Goal: Use online tool/utility: Utilize a website feature to perform a specific function

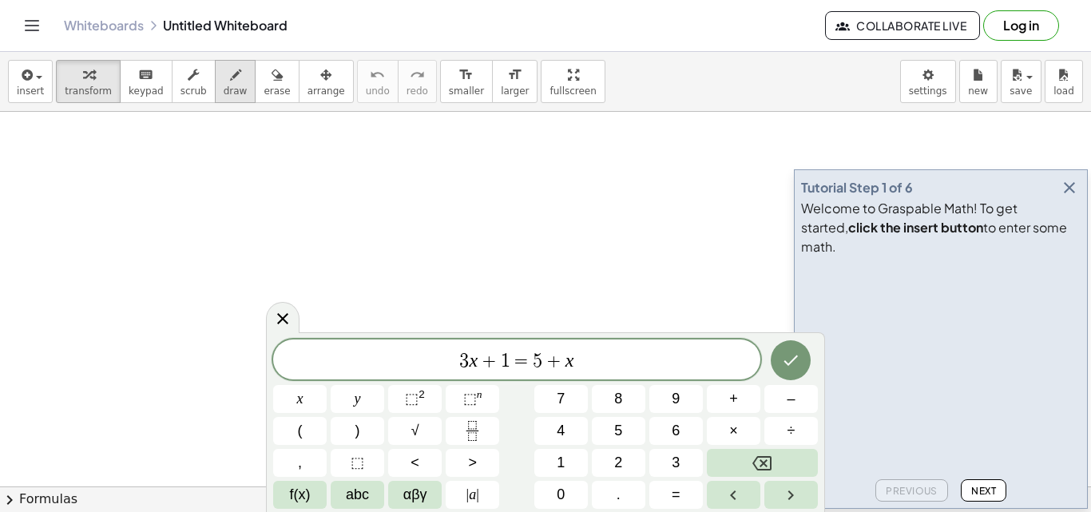
click at [224, 91] on span "draw" at bounding box center [236, 90] width 24 height 11
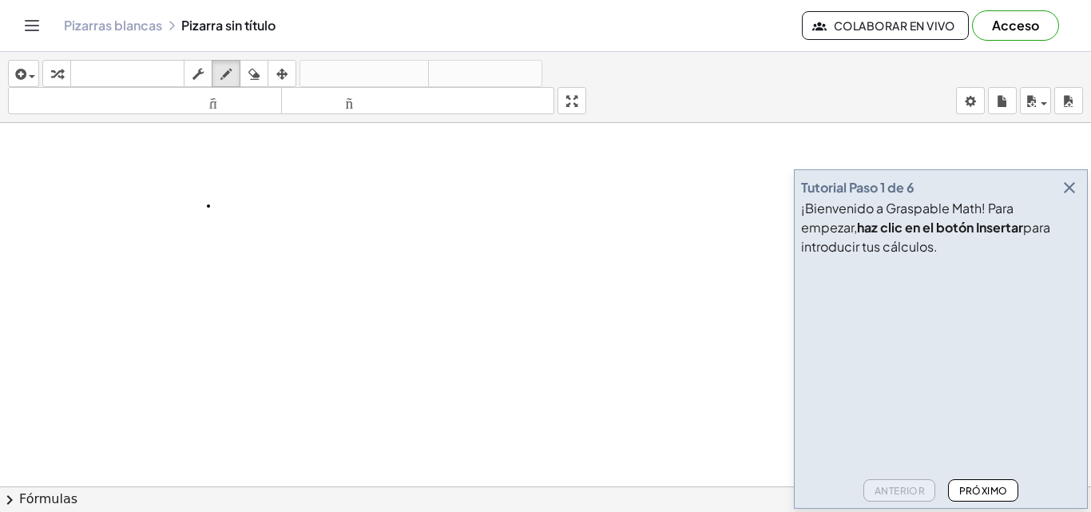
drag, startPoint x: 180, startPoint y: 212, endPoint x: 165, endPoint y: 233, distance: 26.4
drag, startPoint x: 163, startPoint y: 216, endPoint x: 178, endPoint y: 222, distance: 16.2
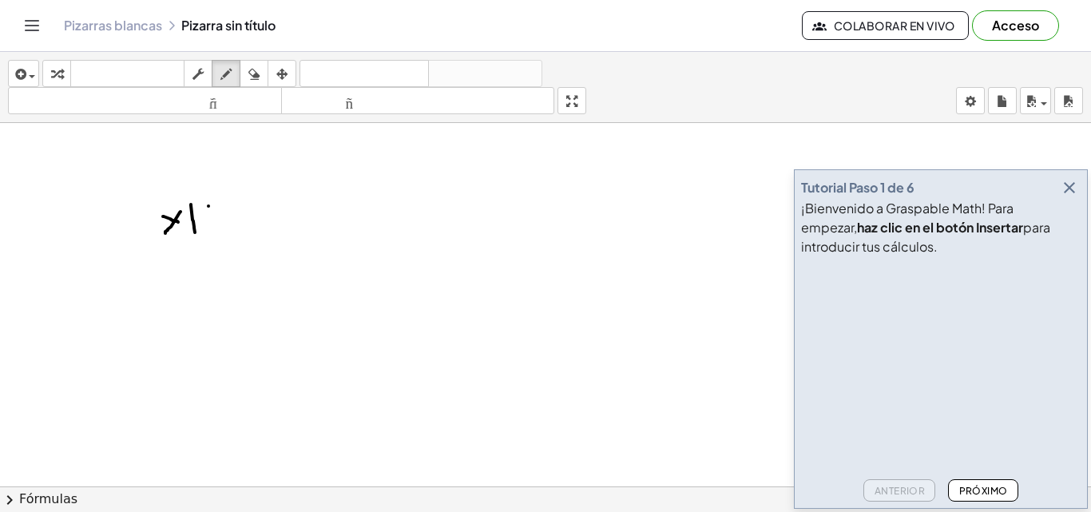
drag, startPoint x: 191, startPoint y: 204, endPoint x: 194, endPoint y: 232, distance: 27.3
drag, startPoint x: 184, startPoint y: 219, endPoint x: 213, endPoint y: 219, distance: 28.7
drag, startPoint x: 220, startPoint y: 211, endPoint x: 235, endPoint y: 242, distance: 34.6
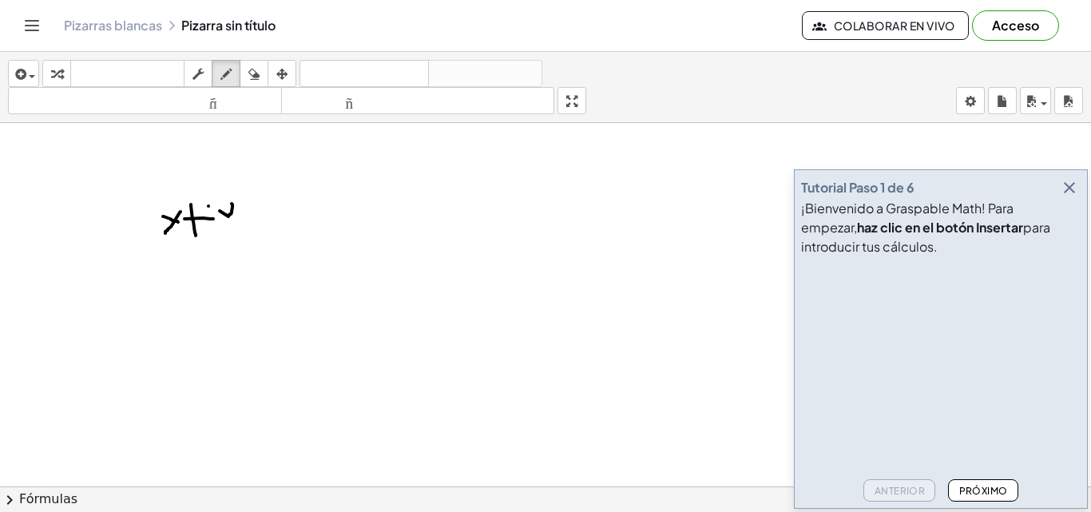
drag, startPoint x: 257, startPoint y: 203, endPoint x: 260, endPoint y: 220, distance: 17.7
drag, startPoint x: 248, startPoint y: 215, endPoint x: 270, endPoint y: 212, distance: 21.8
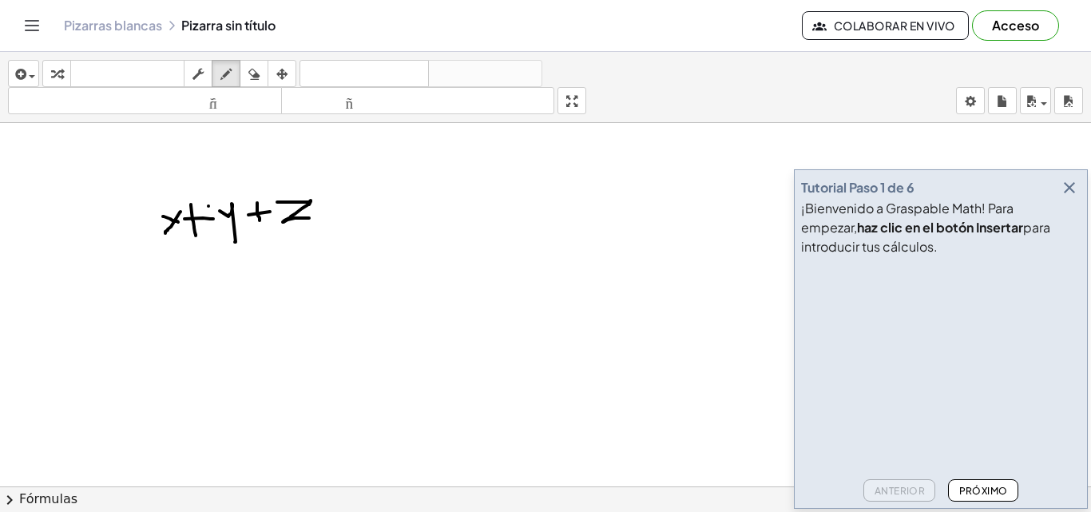
drag, startPoint x: 277, startPoint y: 202, endPoint x: 310, endPoint y: 218, distance: 36.4
drag, startPoint x: 328, startPoint y: 213, endPoint x: 342, endPoint y: 212, distance: 13.7
drag, startPoint x: 324, startPoint y: 206, endPoint x: 336, endPoint y: 205, distance: 12.0
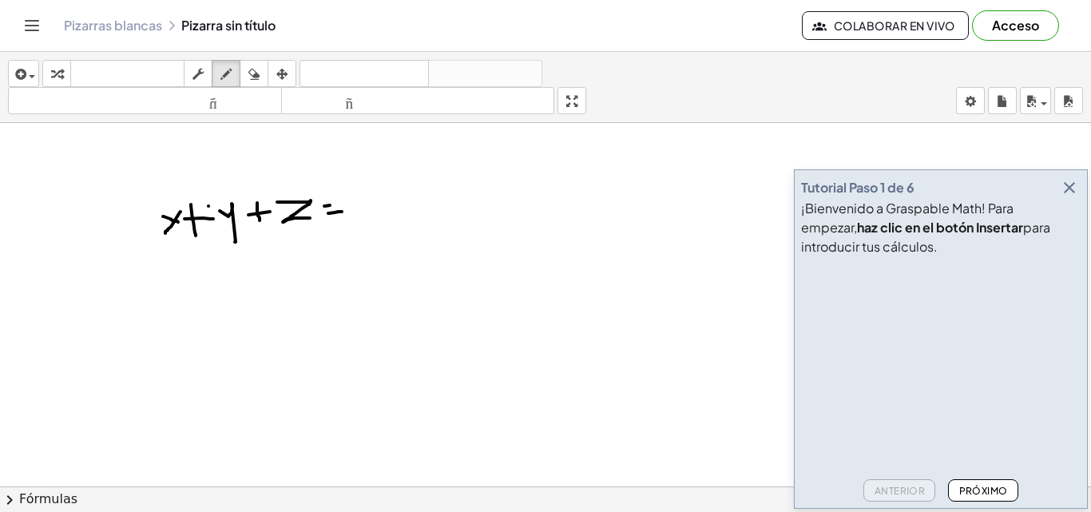
drag, startPoint x: 355, startPoint y: 199, endPoint x: 375, endPoint y: 212, distance: 23.5
drag, startPoint x: 390, startPoint y: 190, endPoint x: 394, endPoint y: 221, distance: 31.3
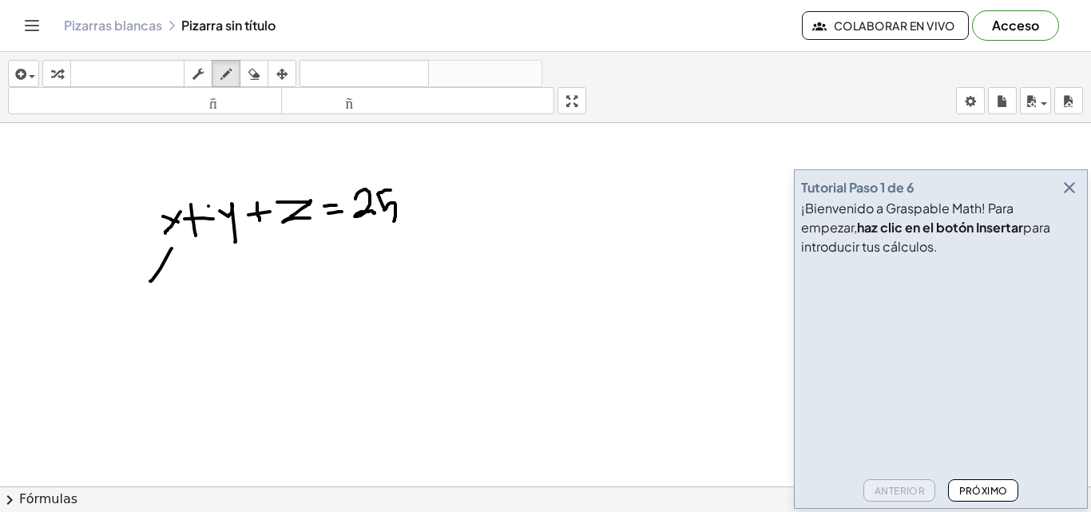
drag, startPoint x: 172, startPoint y: 248, endPoint x: 150, endPoint y: 281, distance: 39.2
drag, startPoint x: 147, startPoint y: 259, endPoint x: 171, endPoint y: 277, distance: 30.2
drag, startPoint x: 192, startPoint y: 254, endPoint x: 195, endPoint y: 279, distance: 25.8
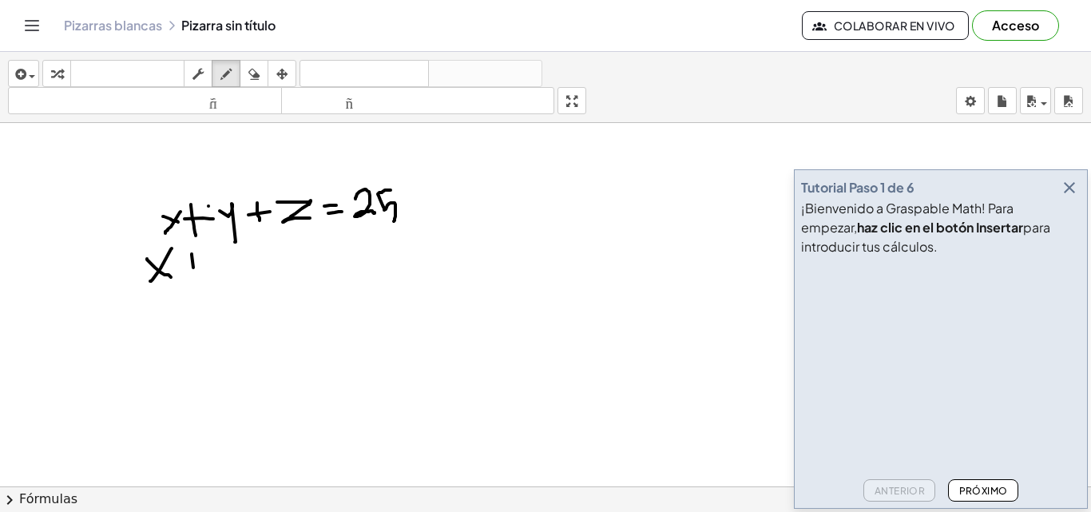
drag, startPoint x: 179, startPoint y: 265, endPoint x: 200, endPoint y: 268, distance: 21.8
drag, startPoint x: 224, startPoint y: 259, endPoint x: 250, endPoint y: 275, distance: 30.1
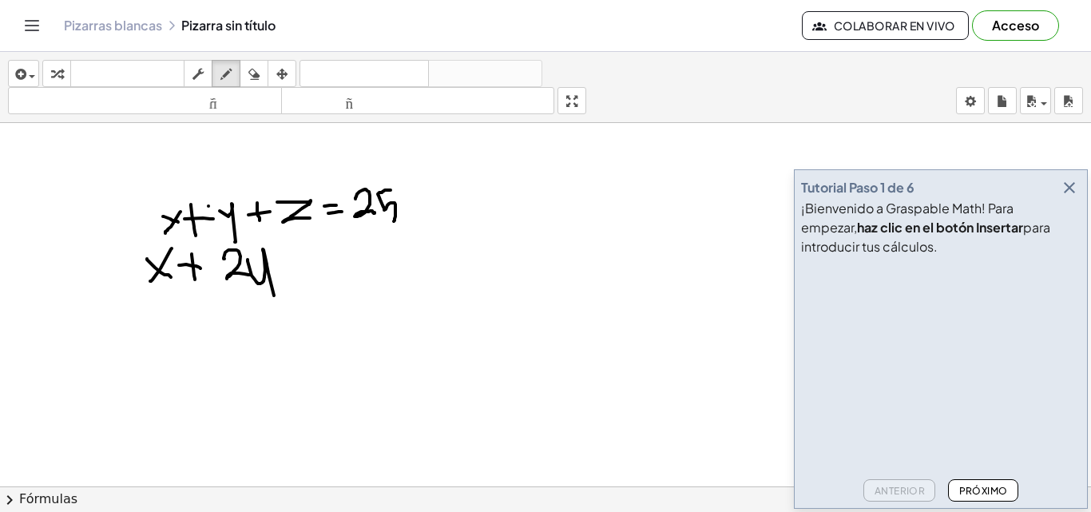
drag, startPoint x: 248, startPoint y: 260, endPoint x: 275, endPoint y: 303, distance: 52.1
drag, startPoint x: 283, startPoint y: 254, endPoint x: 290, endPoint y: 274, distance: 21.0
drag, startPoint x: 277, startPoint y: 267, endPoint x: 305, endPoint y: 265, distance: 28.0
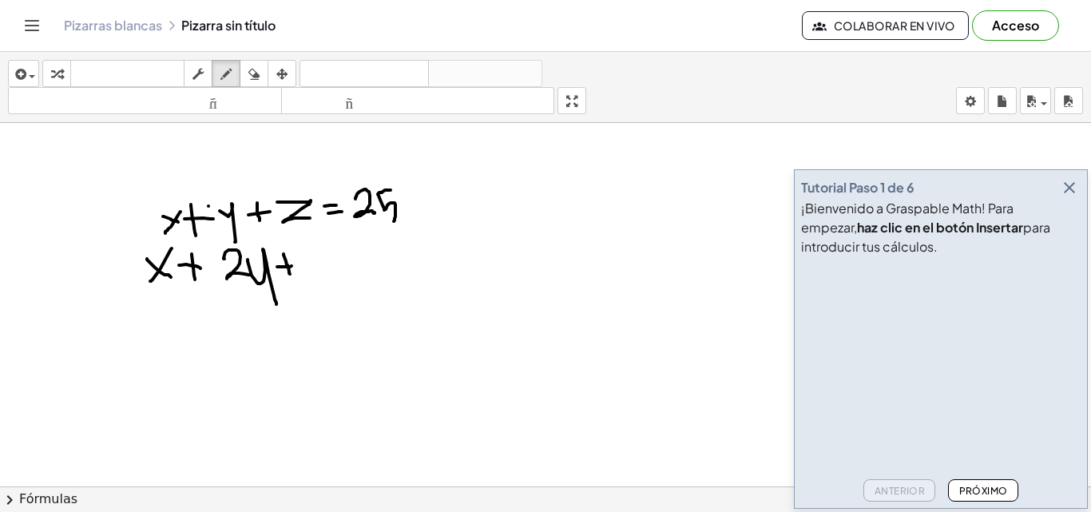
drag, startPoint x: 315, startPoint y: 250, endPoint x: 319, endPoint y: 271, distance: 21.3
drag, startPoint x: 338, startPoint y: 263, endPoint x: 351, endPoint y: 261, distance: 12.9
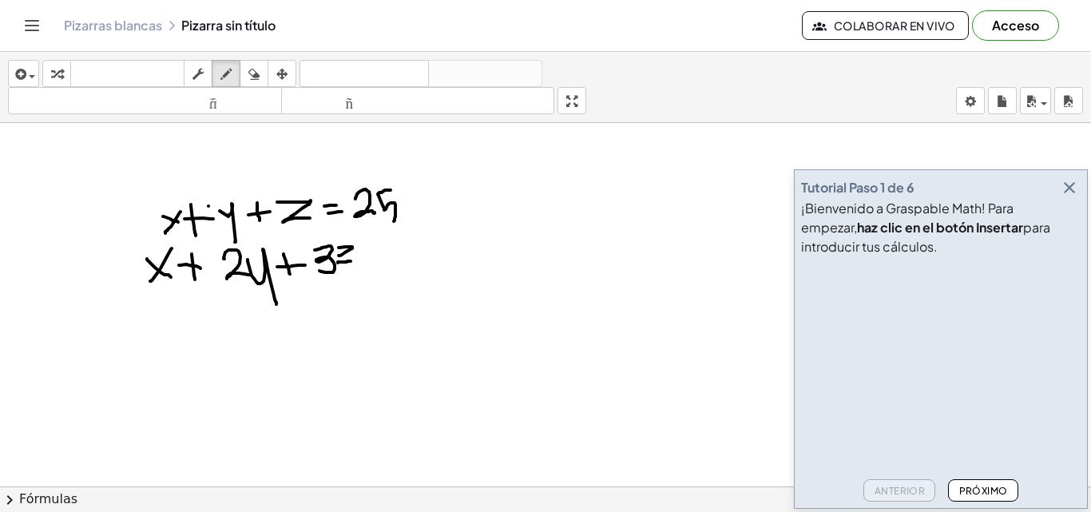
drag, startPoint x: 339, startPoint y: 248, endPoint x: 335, endPoint y: 259, distance: 11.6
drag, startPoint x: 366, startPoint y: 258, endPoint x: 391, endPoint y: 257, distance: 25.6
drag, startPoint x: 363, startPoint y: 268, endPoint x: 392, endPoint y: 268, distance: 29.5
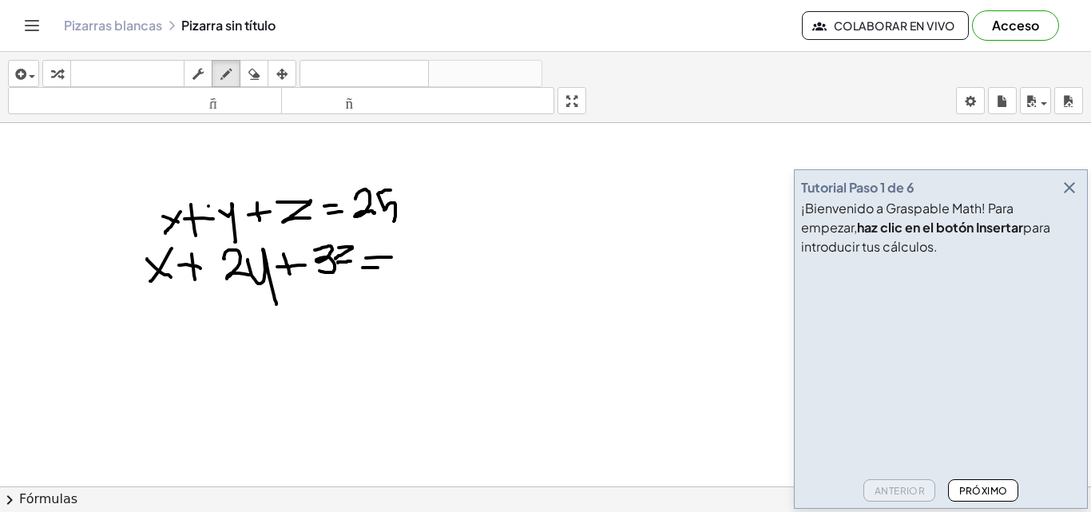
drag, startPoint x: 402, startPoint y: 239, endPoint x: 415, endPoint y: 266, distance: 30.4
drag, startPoint x: 426, startPoint y: 232, endPoint x: 435, endPoint y: 264, distance: 33.1
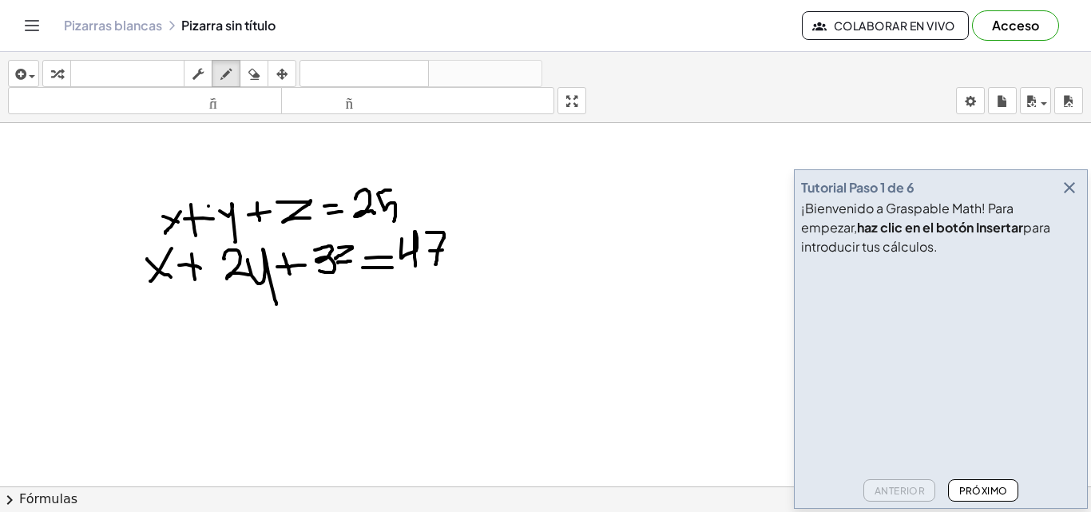
drag, startPoint x: 430, startPoint y: 251, endPoint x: 449, endPoint y: 250, distance: 19.2
drag, startPoint x: 172, startPoint y: 310, endPoint x: 161, endPoint y: 335, distance: 27.5
drag, startPoint x: 152, startPoint y: 310, endPoint x: 186, endPoint y: 345, distance: 49.1
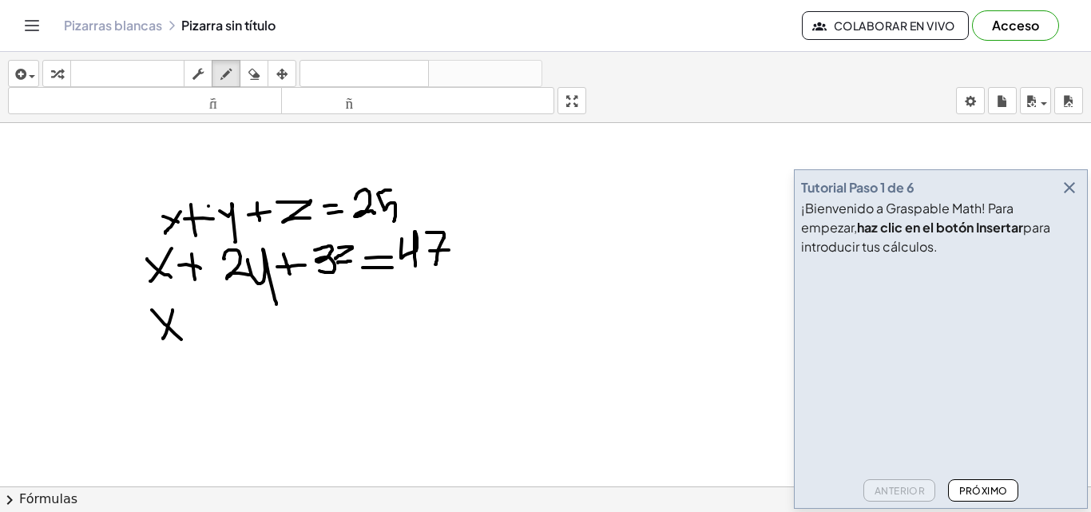
drag
drag, startPoint x: 192, startPoint y: 311, endPoint x: 227, endPoint y: 312, distance: 34.4
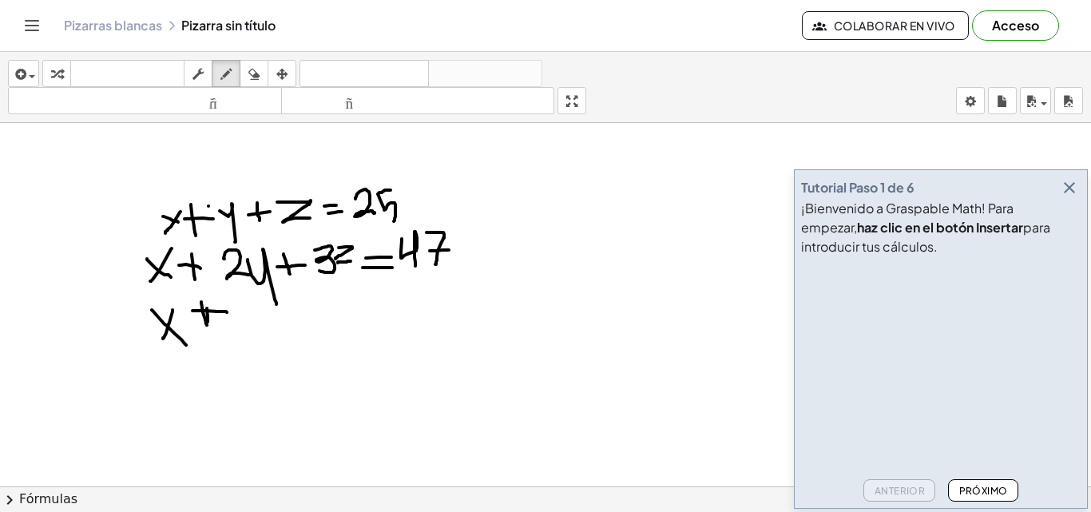
drag, startPoint x: 201, startPoint y: 302, endPoint x: 208, endPoint y: 327, distance: 25.6
drag, startPoint x: 239, startPoint y: 317, endPoint x: 236, endPoint y: 349, distance: 32.1
drag, startPoint x: 268, startPoint y: 327, endPoint x: 280, endPoint y: 359, distance: 34.4
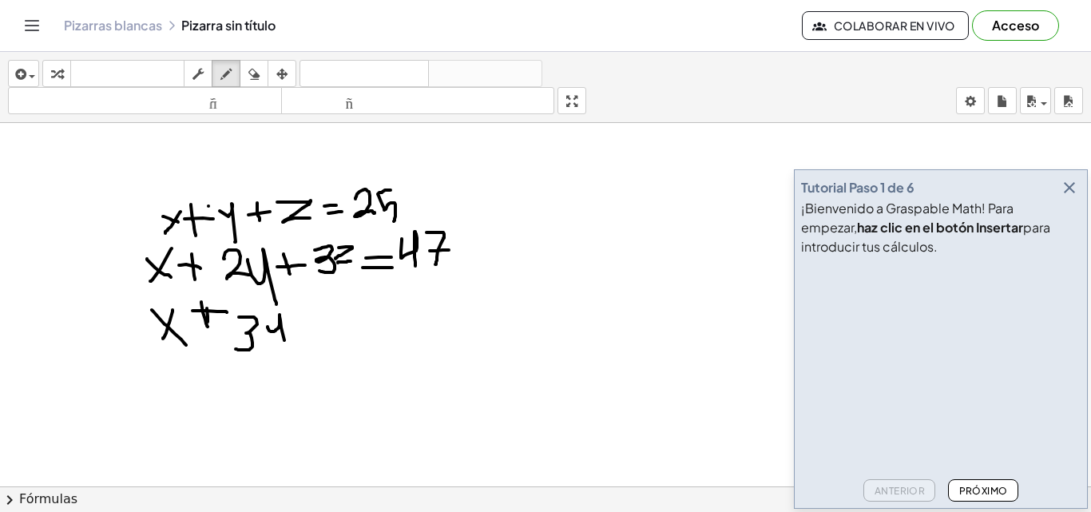
drag, startPoint x: 265, startPoint y: 319, endPoint x: 270, endPoint y: 330, distance: 11.4
drag, startPoint x: 303, startPoint y: 308, endPoint x: 309, endPoint y: 335, distance: 27.9
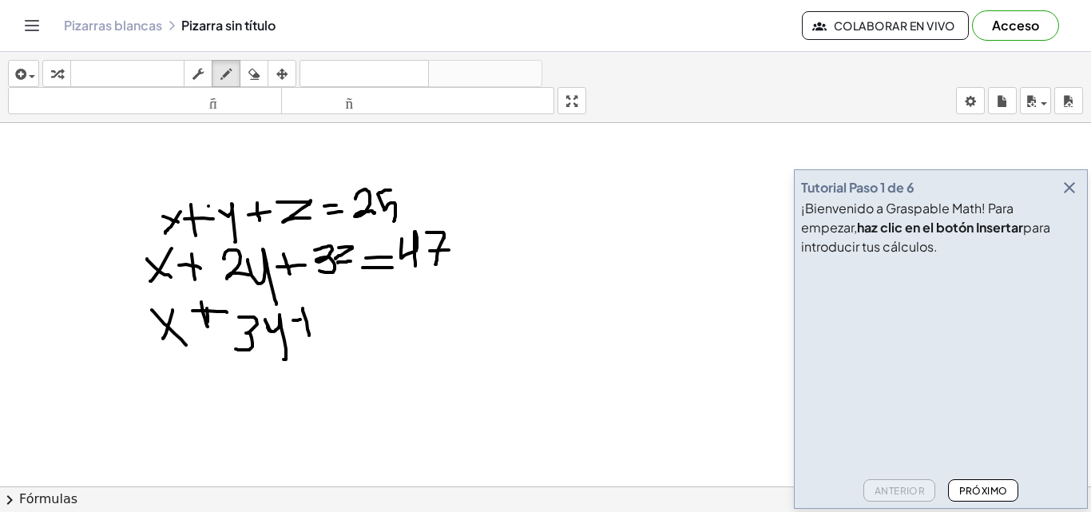
drag, startPoint x: 293, startPoint y: 320, endPoint x: 303, endPoint y: 319, distance: 9.6
drag, startPoint x: 303, startPoint y: 319, endPoint x: 319, endPoint y: 319, distance: 16.0
drag, startPoint x: 347, startPoint y: 304, endPoint x: 333, endPoint y: 341, distance: 39.4
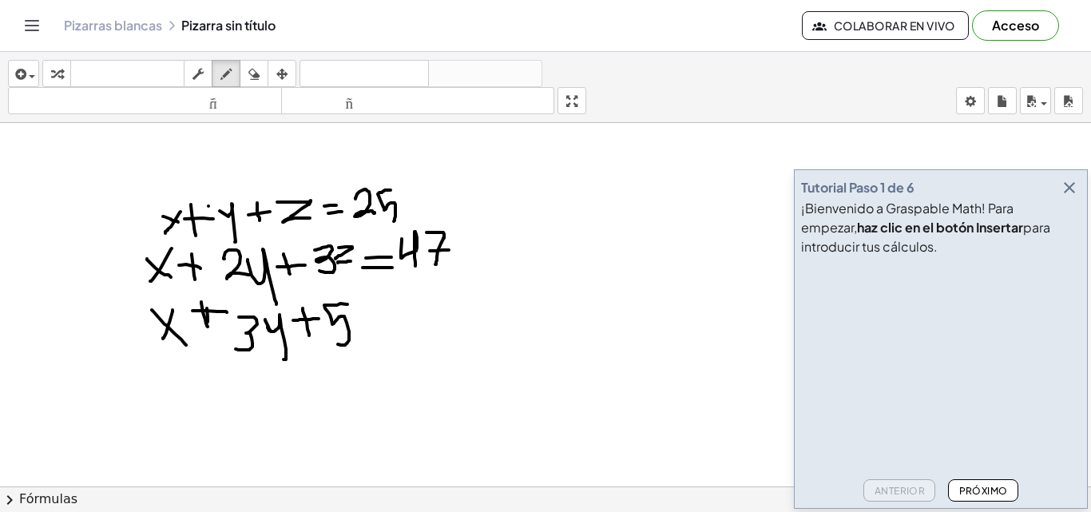
drag, startPoint x: 353, startPoint y: 320, endPoint x: 402, endPoint y: 333, distance: 50.4
drag, startPoint x: 405, startPoint y: 307, endPoint x: 430, endPoint y: 306, distance: 24.8
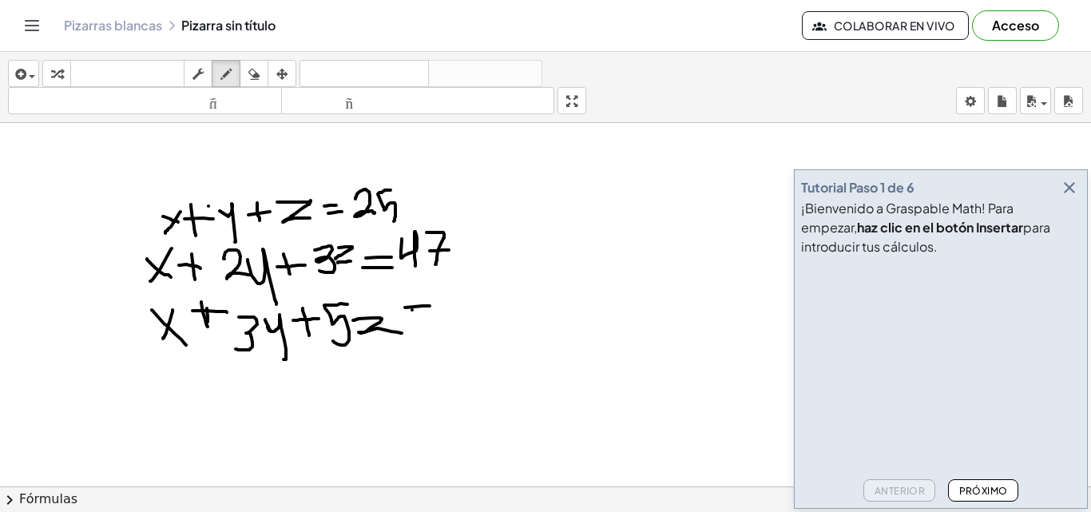
drag, startPoint x: 412, startPoint y: 310, endPoint x: 450, endPoint y: 312, distance: 37.6
drag, startPoint x: 493, startPoint y: 291, endPoint x: 467, endPoint y: 311, distance: 32.4
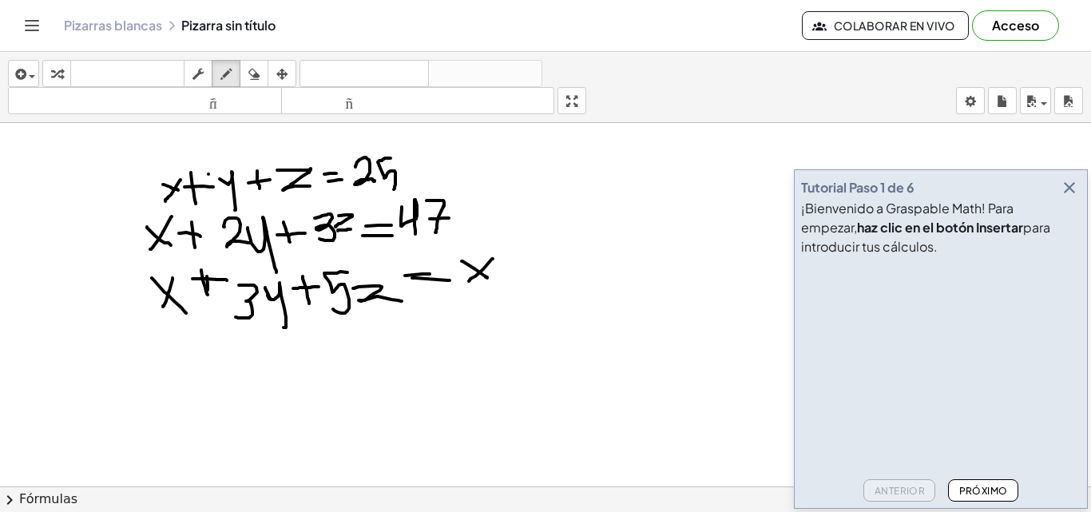
scroll to position [64, 0]
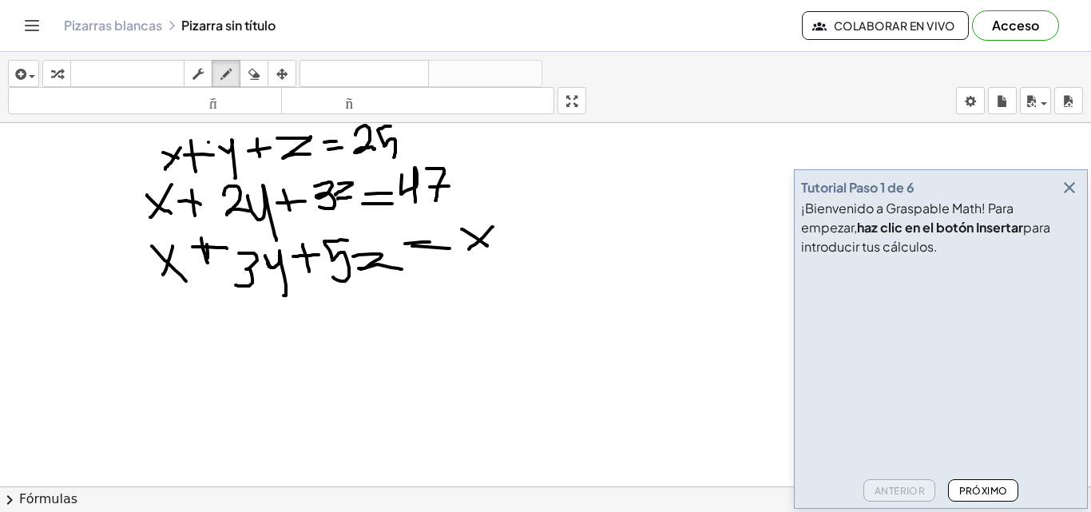
click at [1068, 190] on icon "button" at bounding box center [1069, 187] width 19 height 19
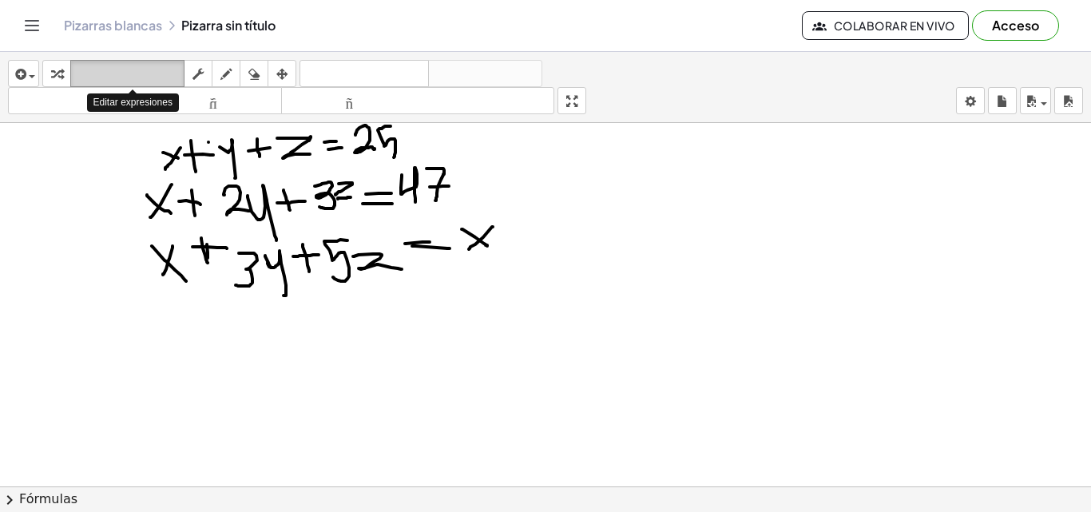
click at [145, 77] on font "teclado" at bounding box center [127, 73] width 106 height 15
click at [220, 283] on div at bounding box center [545, 485] width 1091 height 853
click at [266, 268] on div at bounding box center [545, 485] width 1091 height 853
click at [222, 71] on icon "button" at bounding box center [225, 74] width 11 height 19
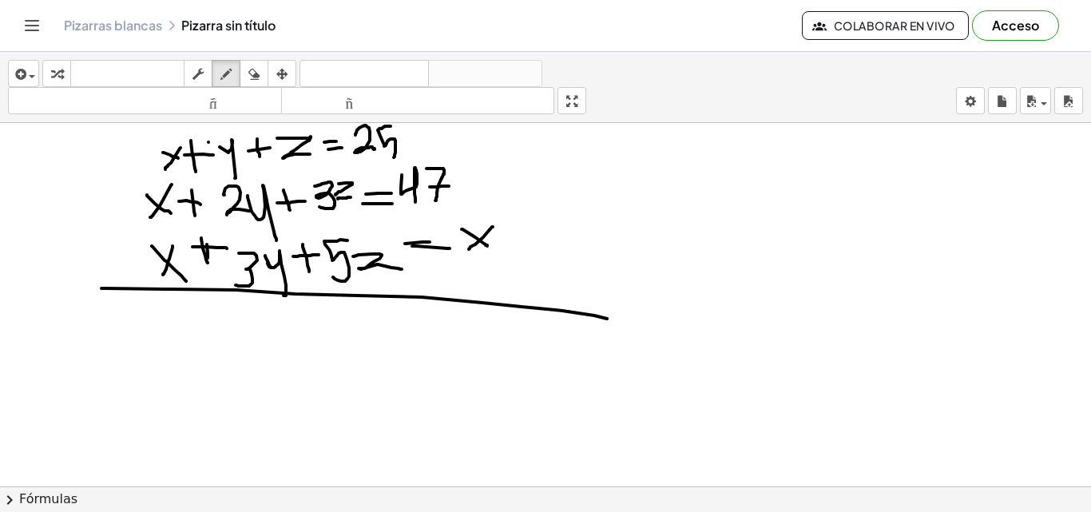
drag, startPoint x: 101, startPoint y: 288, endPoint x: 612, endPoint y: 314, distance: 510.9
click at [613, 319] on div at bounding box center [545, 485] width 1091 height 853
drag, startPoint x: 123, startPoint y: 139, endPoint x: 137, endPoint y: 250, distance: 111.8
click at [137, 250] on div at bounding box center [545, 485] width 1091 height 853
drag, startPoint x: 74, startPoint y: 159, endPoint x: 75, endPoint y: 193, distance: 34.3
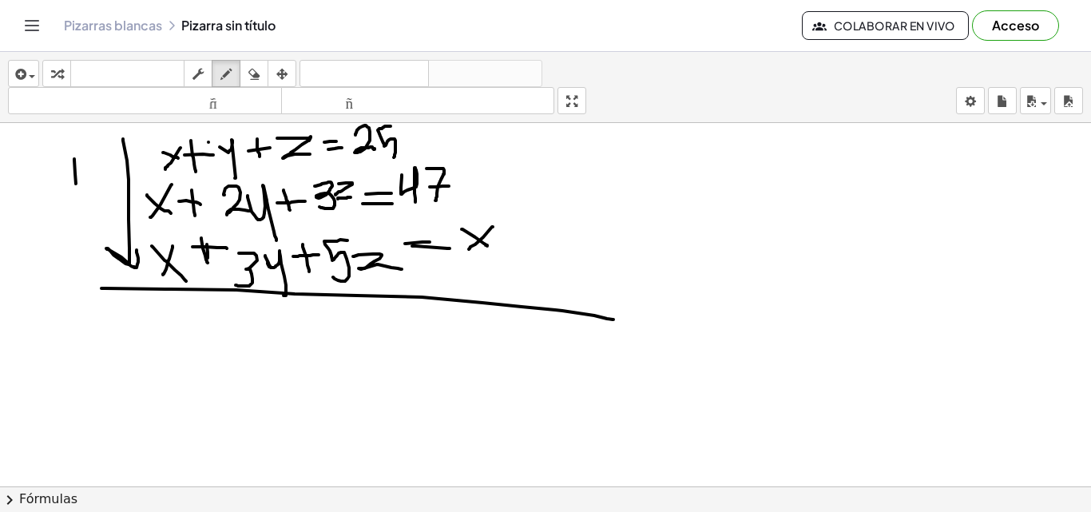
click at [76, 194] on div at bounding box center [545, 485] width 1091 height 853
drag, startPoint x: 59, startPoint y: 177, endPoint x: 90, endPoint y: 180, distance: 31.2
click at [90, 180] on div at bounding box center [545, 485] width 1091 height 853
drag, startPoint x: 82, startPoint y: 136, endPoint x: 73, endPoint y: 135, distance: 9.6
click at [73, 135] on div at bounding box center [545, 485] width 1091 height 853
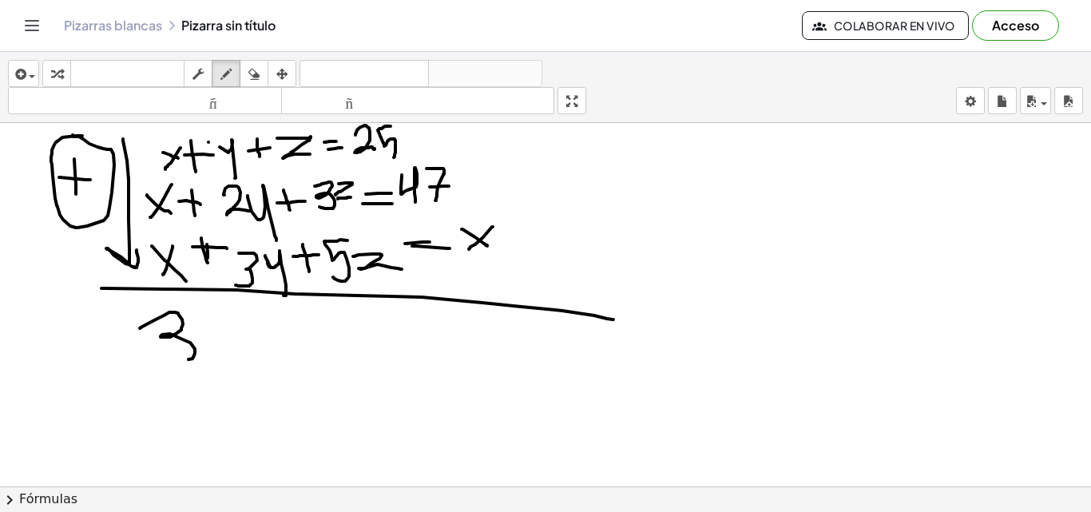
drag, startPoint x: 140, startPoint y: 328, endPoint x: 153, endPoint y: 367, distance: 41.2
click at [153, 367] on div at bounding box center [545, 485] width 1091 height 853
drag, startPoint x: 241, startPoint y: 321, endPoint x: 216, endPoint y: 366, distance: 51.5
click at [216, 366] on div at bounding box center [545, 485] width 1091 height 853
drag, startPoint x: 198, startPoint y: 318, endPoint x: 234, endPoint y: 347, distance: 46.5
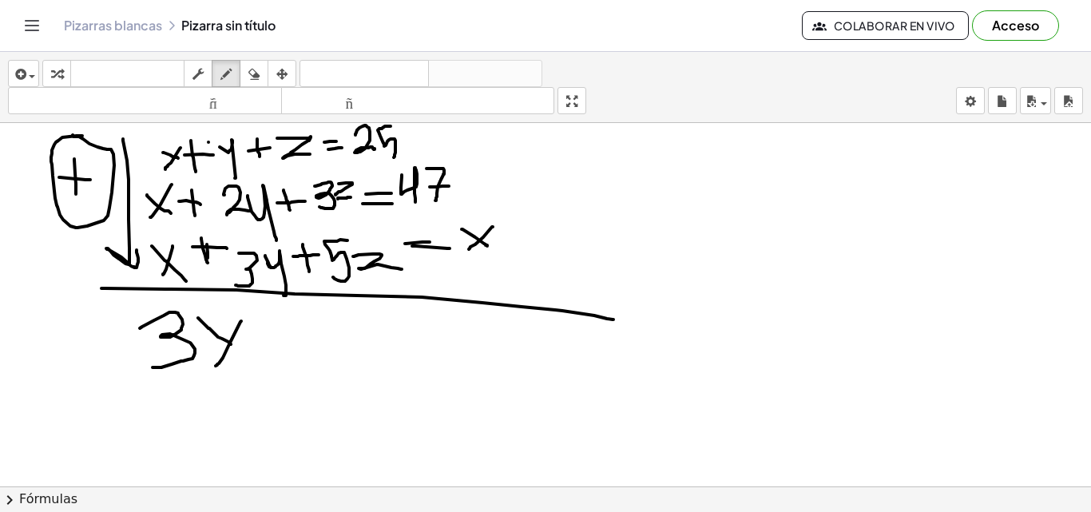
click at [234, 347] on div at bounding box center [545, 485] width 1091 height 853
drag, startPoint x: 277, startPoint y: 320, endPoint x: 281, endPoint y: 350, distance: 29.8
click at [281, 350] on div at bounding box center [545, 485] width 1091 height 853
drag, startPoint x: 256, startPoint y: 339, endPoint x: 296, endPoint y: 341, distance: 40.0
click at [296, 341] on div at bounding box center [545, 485] width 1091 height 853
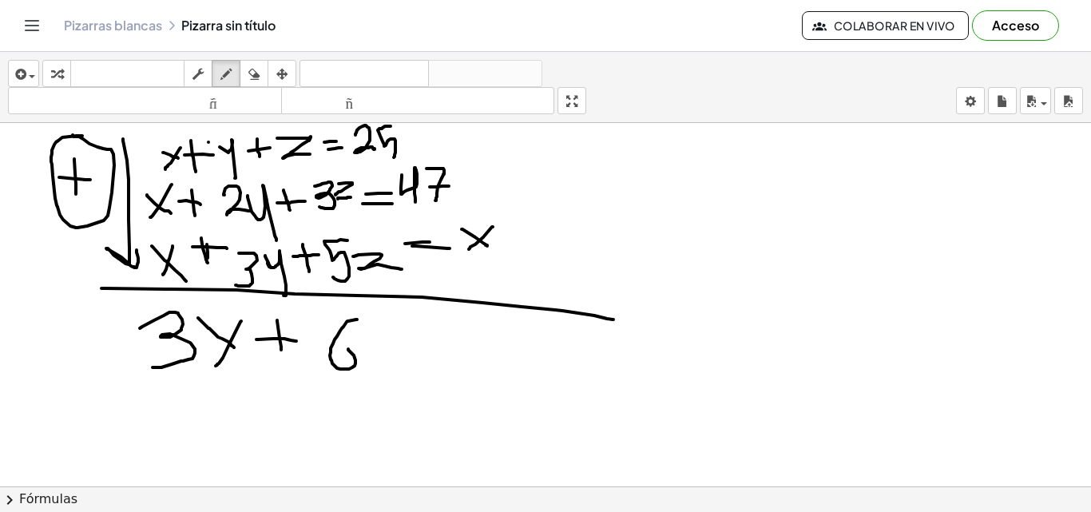
drag, startPoint x: 357, startPoint y: 319, endPoint x: 335, endPoint y: 348, distance: 36.4
click at [335, 348] on div at bounding box center [545, 485] width 1091 height 853
drag, startPoint x: 378, startPoint y: 335, endPoint x: 418, endPoint y: 394, distance: 72.4
click at [418, 394] on div at bounding box center [545, 485] width 1091 height 853
drag, startPoint x: 434, startPoint y: 329, endPoint x: 441, endPoint y: 347, distance: 18.7
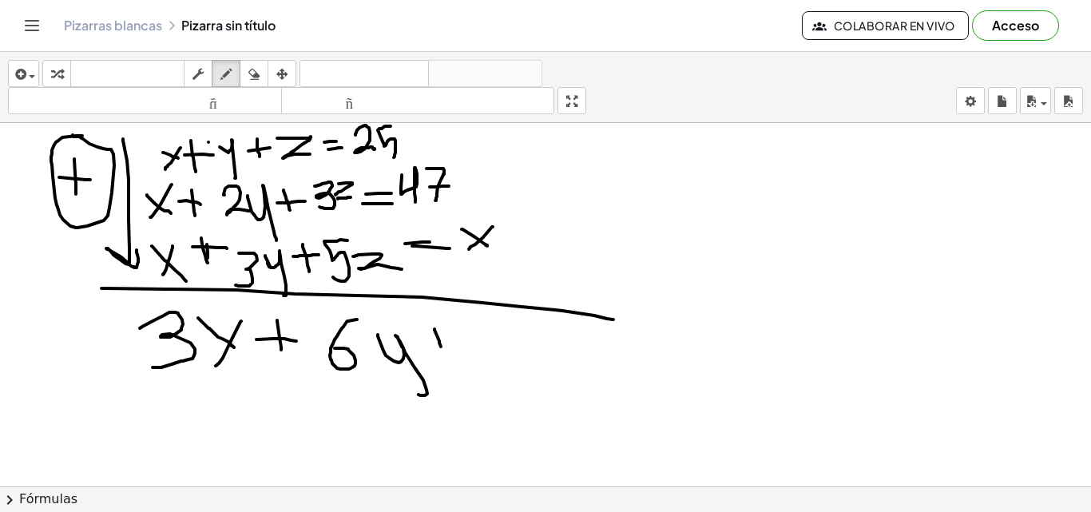
click at [441, 347] on div at bounding box center [545, 485] width 1091 height 853
drag, startPoint x: 423, startPoint y: 339, endPoint x: 463, endPoint y: 339, distance: 39.9
click at [463, 339] on div at bounding box center [545, 485] width 1091 height 853
drag, startPoint x: 509, startPoint y: 329, endPoint x: 532, endPoint y: 381, distance: 56.5
click at [532, 381] on div at bounding box center [545, 485] width 1091 height 853
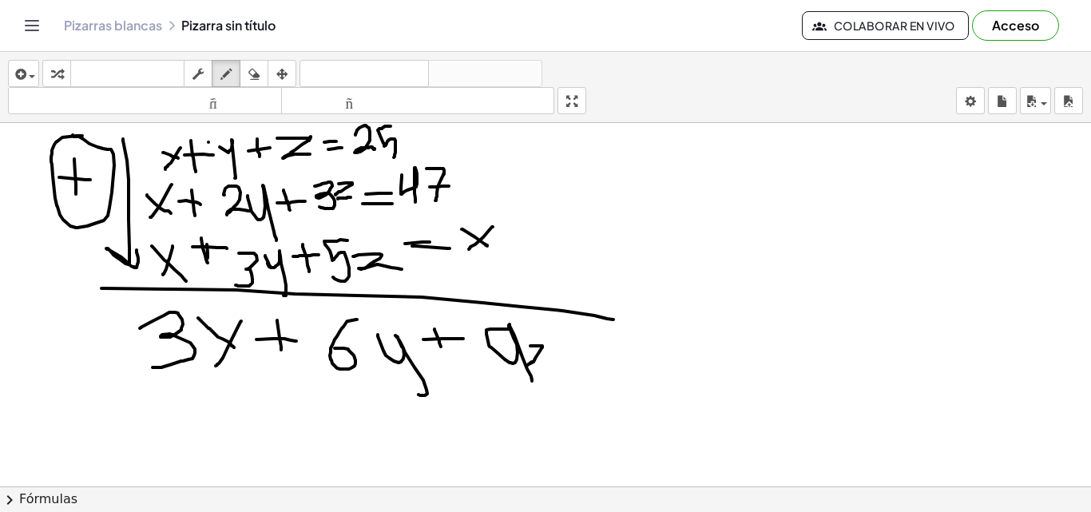
drag, startPoint x: 530, startPoint y: 346, endPoint x: 569, endPoint y: 359, distance: 40.7
click at [569, 359] on div at bounding box center [545, 485] width 1091 height 853
drag, startPoint x: 604, startPoint y: 347, endPoint x: 636, endPoint y: 347, distance: 32.7
click at [636, 347] on div at bounding box center [545, 485] width 1091 height 853
drag, startPoint x: 616, startPoint y: 360, endPoint x: 628, endPoint y: 360, distance: 11.2
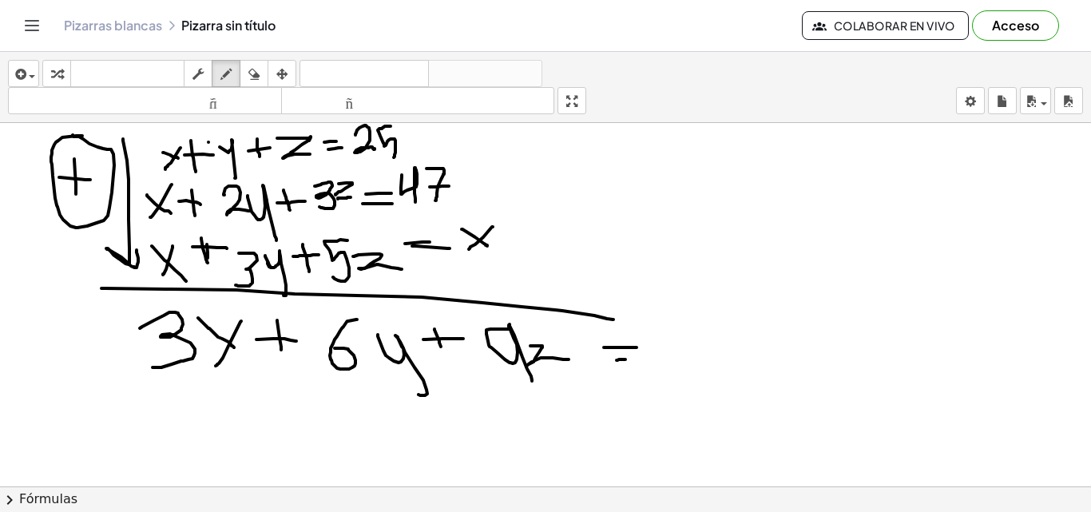
click at [628, 360] on div at bounding box center [545, 485] width 1091 height 853
drag, startPoint x: 707, startPoint y: 335, endPoint x: 680, endPoint y: 352, distance: 31.9
click at [680, 352] on div at bounding box center [545, 485] width 1091 height 853
drag, startPoint x: 674, startPoint y: 327, endPoint x: 713, endPoint y: 361, distance: 51.5
click at [713, 361] on div at bounding box center [545, 485] width 1091 height 853
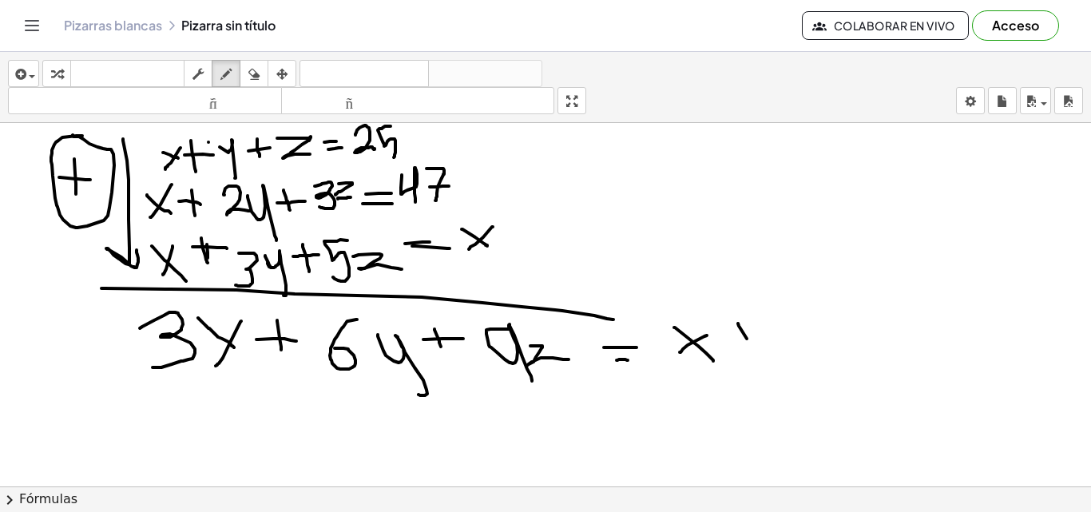
drag, startPoint x: 738, startPoint y: 323, endPoint x: 749, endPoint y: 344, distance: 23.6
click at [749, 344] on div at bounding box center [545, 485] width 1091 height 853
drag, startPoint x: 722, startPoint y: 340, endPoint x: 758, endPoint y: 340, distance: 35.9
click at [758, 340] on div at bounding box center [545, 485] width 1091 height 853
drag, startPoint x: 757, startPoint y: 315, endPoint x: 785, endPoint y: 344, distance: 40.1
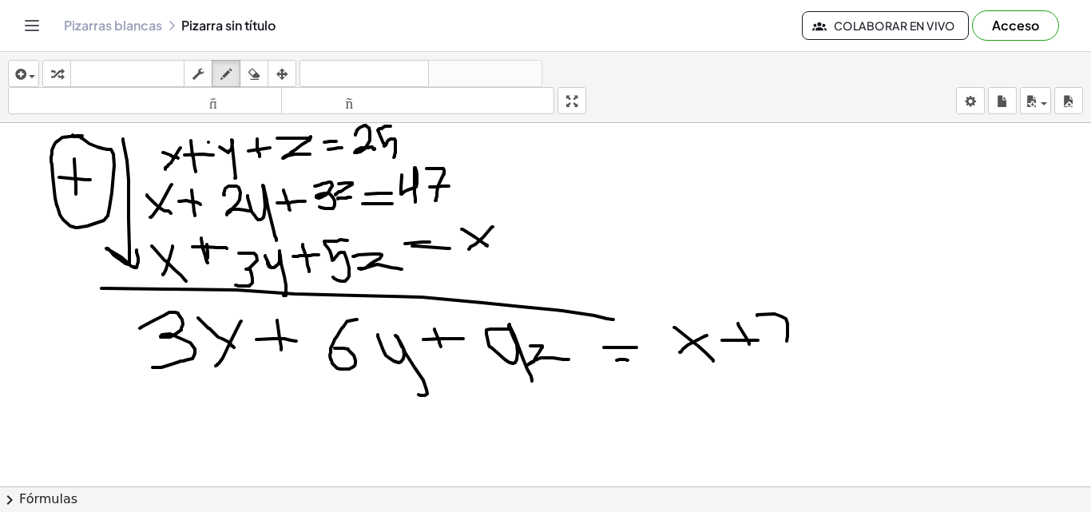
click at [785, 344] on div at bounding box center [545, 485] width 1091 height 853
drag, startPoint x: 767, startPoint y: 331, endPoint x: 788, endPoint y: 331, distance: 21.6
click at [788, 331] on div at bounding box center [545, 485] width 1091 height 853
drag, startPoint x: 793, startPoint y: 308, endPoint x: 820, endPoint y: 346, distance: 46.3
click at [820, 346] on div at bounding box center [545, 485] width 1091 height 853
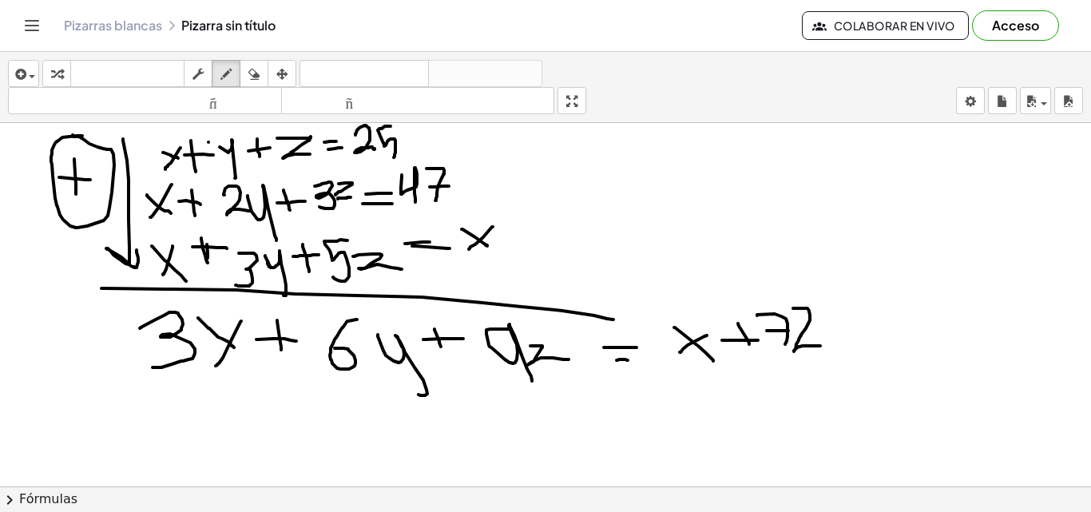
click at [820, 346] on div at bounding box center [545, 485] width 1091 height 853
drag, startPoint x: 236, startPoint y: 412, endPoint x: 257, endPoint y: 452, distance: 45.4
click at [259, 452] on div at bounding box center [545, 485] width 1091 height 853
drag, startPoint x: 327, startPoint y: 369, endPoint x: 337, endPoint y: 439, distance: 71.0
click at [337, 439] on div at bounding box center [545, 485] width 1091 height 853
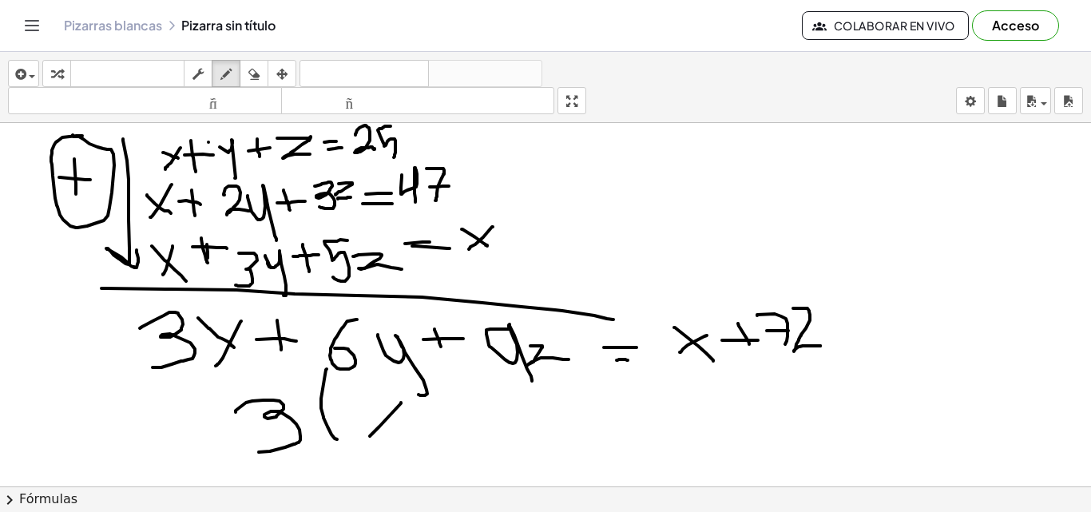
drag, startPoint x: 401, startPoint y: 402, endPoint x: 367, endPoint y: 436, distance: 47.4
click at [367, 437] on div at bounding box center [545, 485] width 1091 height 853
drag, startPoint x: 359, startPoint y: 395, endPoint x: 409, endPoint y: 442, distance: 68.4
click at [409, 442] on div at bounding box center [545, 485] width 1091 height 853
drag, startPoint x: 422, startPoint y: 413, endPoint x: 429, endPoint y: 442, distance: 30.4
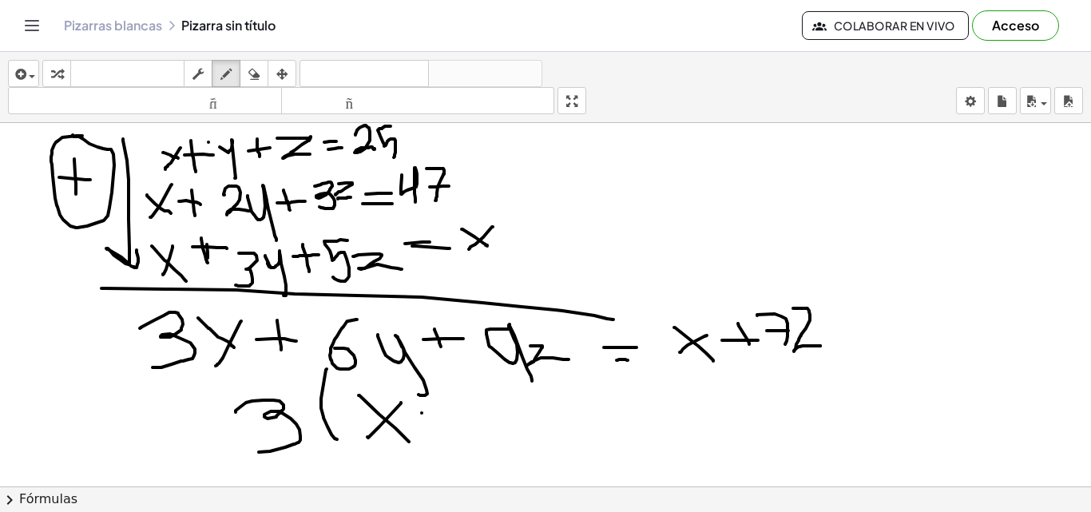
click at [429, 442] on div at bounding box center [545, 485] width 1091 height 853
drag, startPoint x: 411, startPoint y: 426, endPoint x: 426, endPoint y: 428, distance: 14.5
click at [426, 428] on div at bounding box center [545, 485] width 1091 height 853
drag, startPoint x: 422, startPoint y: 427, endPoint x: 433, endPoint y: 428, distance: 10.4
click at [433, 428] on div at bounding box center [545, 485] width 1091 height 853
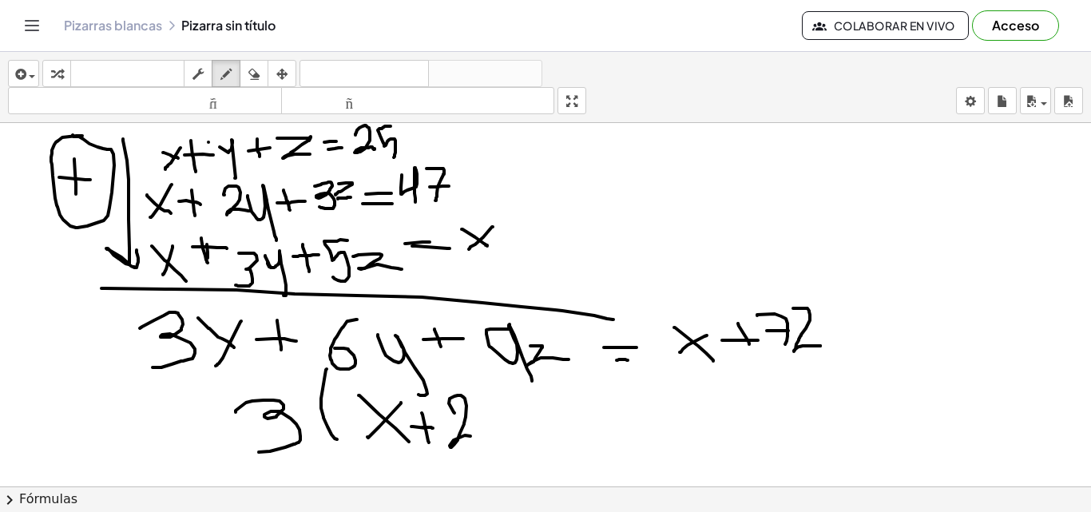
drag, startPoint x: 454, startPoint y: 413, endPoint x: 477, endPoint y: 436, distance: 32.2
click at [477, 436] on div at bounding box center [545, 485] width 1091 height 853
drag, startPoint x: 478, startPoint y: 422, endPoint x: 498, endPoint y: 462, distance: 44.6
click at [499, 462] on div at bounding box center [545, 485] width 1091 height 853
drag, startPoint x: 476, startPoint y: 411, endPoint x: 478, endPoint y: 421, distance: 9.7
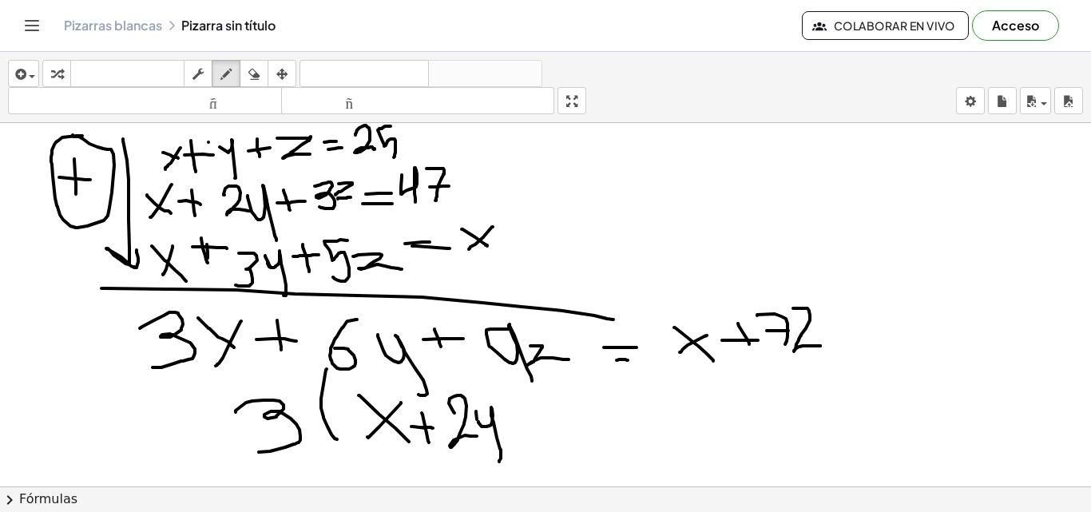
click at [478, 421] on div at bounding box center [545, 485] width 1091 height 853
click at [525, 425] on div at bounding box center [545, 485] width 1091 height 853
click at [536, 421] on div at bounding box center [545, 485] width 1091 height 853
click at [543, 438] on div at bounding box center [545, 485] width 1091 height 853
click at [598, 415] on div at bounding box center [545, 485] width 1091 height 853
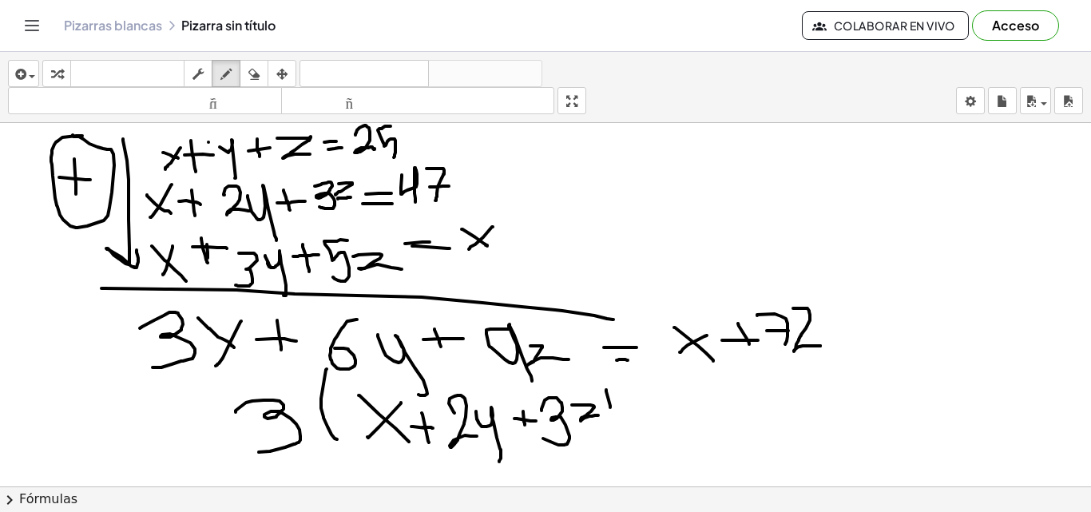
click at [613, 426] on div at bounding box center [545, 485] width 1091 height 853
click at [608, 446] on div at bounding box center [545, 485] width 1091 height 853
click at [673, 406] on div at bounding box center [545, 485] width 1091 height 853
click at [680, 426] on div at bounding box center [545, 485] width 1091 height 853
click at [688, 438] on div at bounding box center [545, 485] width 1091 height 853
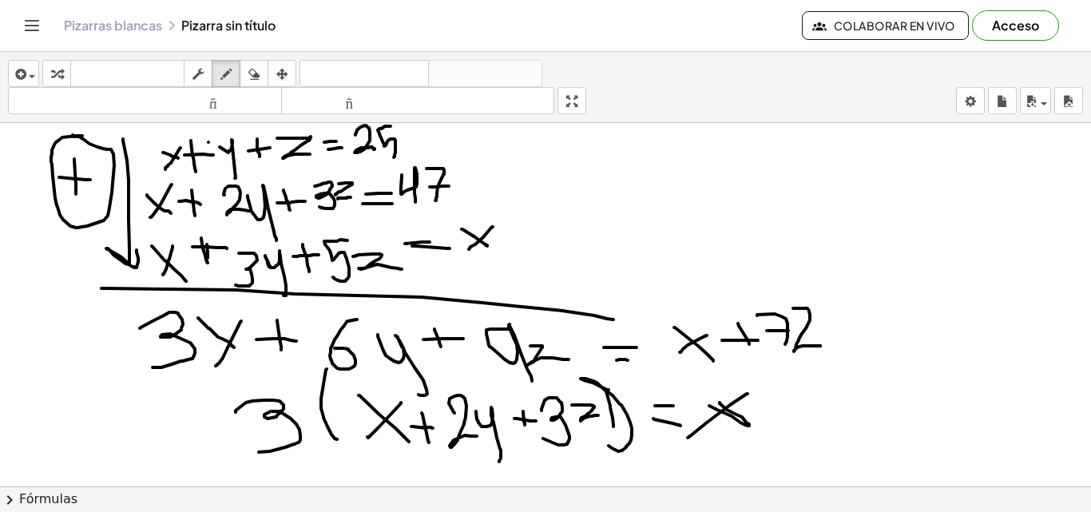
click at [703, 402] on div at bounding box center [545, 485] width 1091 height 853
click at [780, 422] on div at bounding box center [545, 485] width 1091 height 853
click at [804, 405] on div at bounding box center [545, 485] width 1091 height 853
click at [822, 421] on div at bounding box center [545, 485] width 1091 height 853
click at [835, 407] on div at bounding box center [545, 485] width 1091 height 853
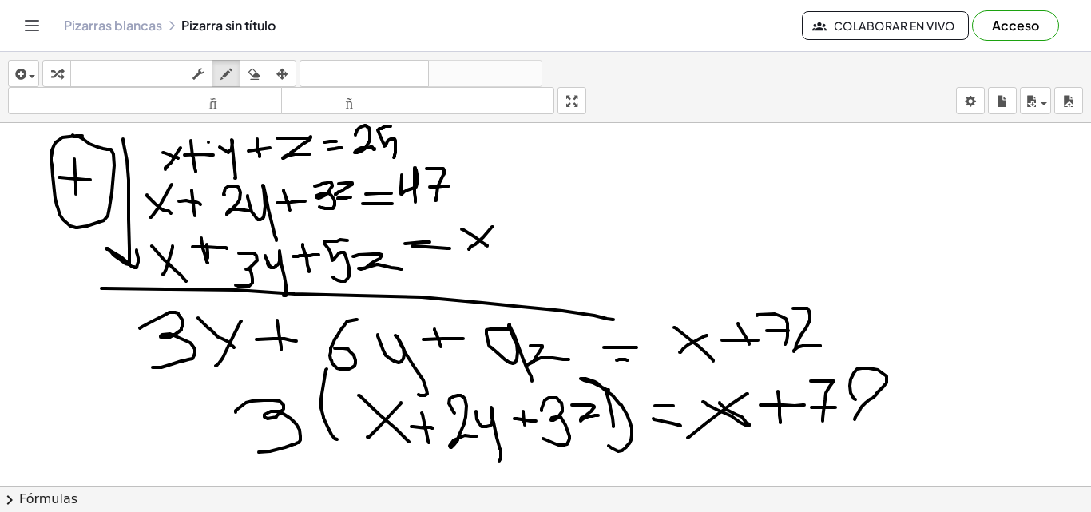
click at [853, 422] on div at bounding box center [545, 485] width 1091 height 853
click at [885, 422] on div at bounding box center [545, 485] width 1091 height 853
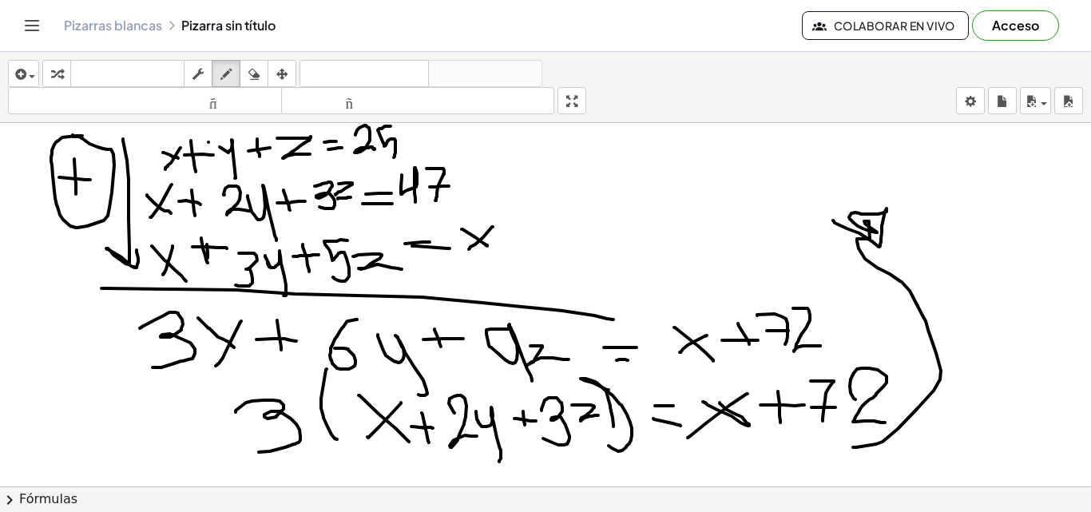
drag, startPoint x: 853, startPoint y: 447, endPoint x: 832, endPoint y: 220, distance: 227.7
click at [832, 220] on div at bounding box center [545, 485] width 1091 height 853
drag, startPoint x: 896, startPoint y: 184, endPoint x: 926, endPoint y: 228, distance: 52.9
click at [928, 229] on div at bounding box center [545, 485] width 1091 height 853
drag, startPoint x: 949, startPoint y: 191, endPoint x: 1003, endPoint y: 179, distance: 54.8
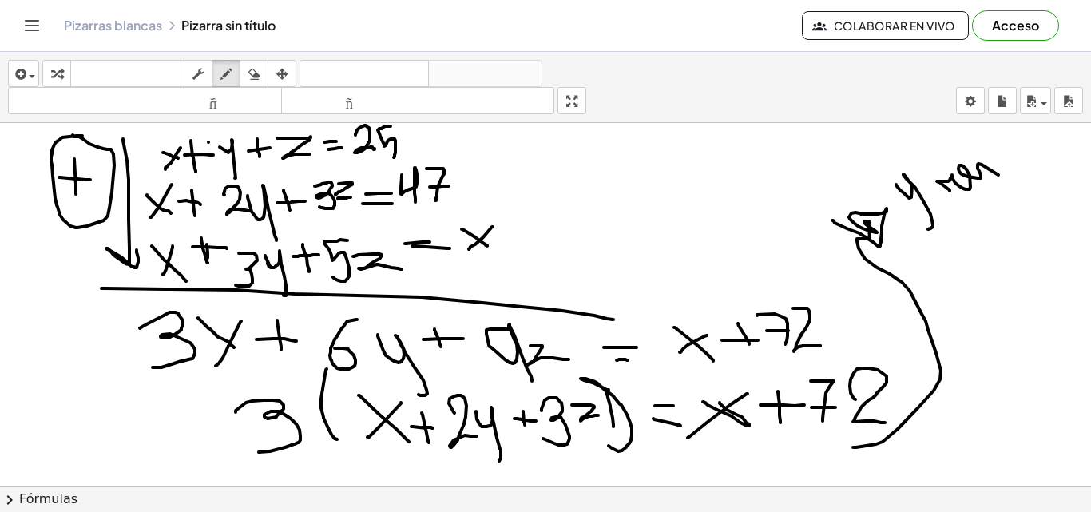
click at [1003, 179] on div at bounding box center [545, 485] width 1091 height 853
drag, startPoint x: 989, startPoint y: 163, endPoint x: 1029, endPoint y: 167, distance: 39.3
click at [1029, 167] on div at bounding box center [545, 485] width 1091 height 853
click at [1055, 141] on div at bounding box center [545, 485] width 1091 height 853
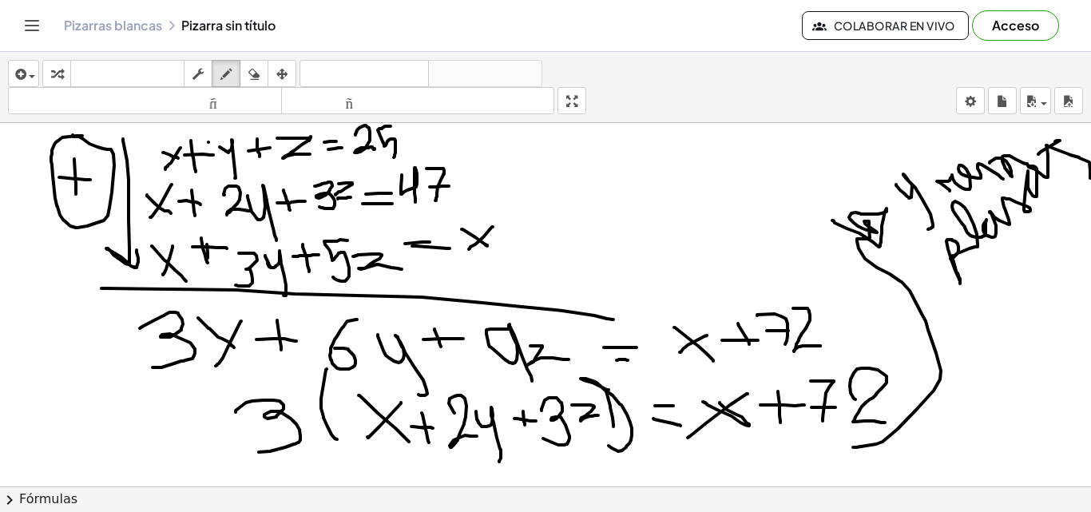
drag, startPoint x: 952, startPoint y: 256, endPoint x: 1090, endPoint y: 182, distance: 156.5
click at [1090, 182] on div "×" at bounding box center [545, 304] width 1091 height 363
